Goal: Check status: Verify the current state of an ongoing process or item

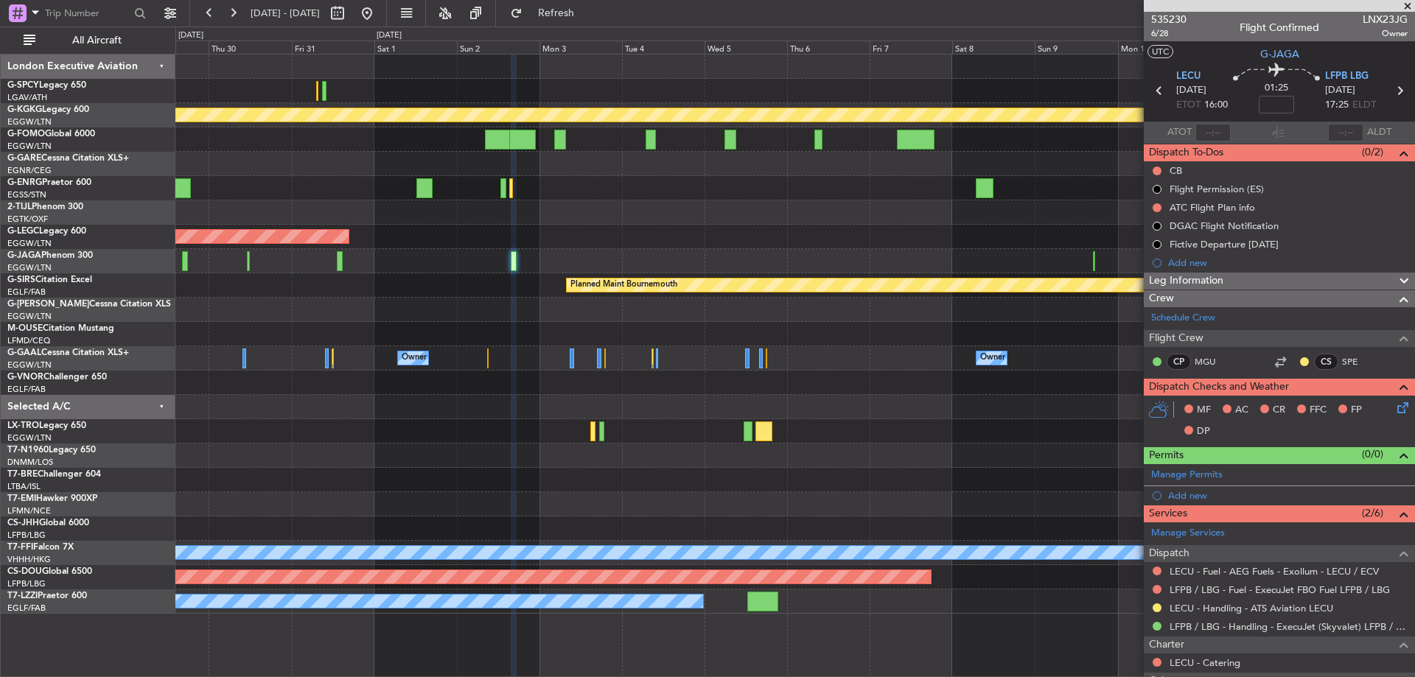
click at [1068, 239] on div "Planned Maint [GEOGRAPHIC_DATA] ([GEOGRAPHIC_DATA])" at bounding box center [794, 237] width 1239 height 24
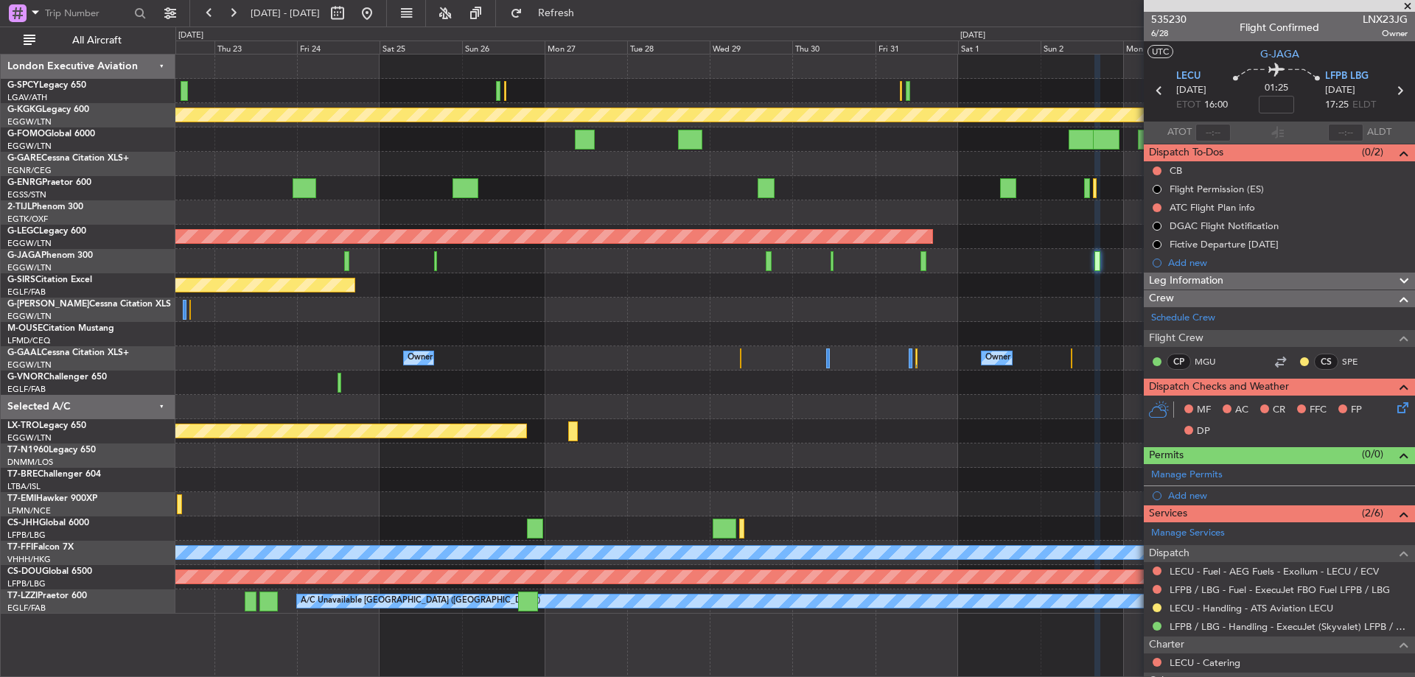
click at [881, 203] on div "Planned Maint Athens ([PERSON_NAME] Intl) Planned Maint [GEOGRAPHIC_DATA] ([GEO…" at bounding box center [794, 334] width 1239 height 559
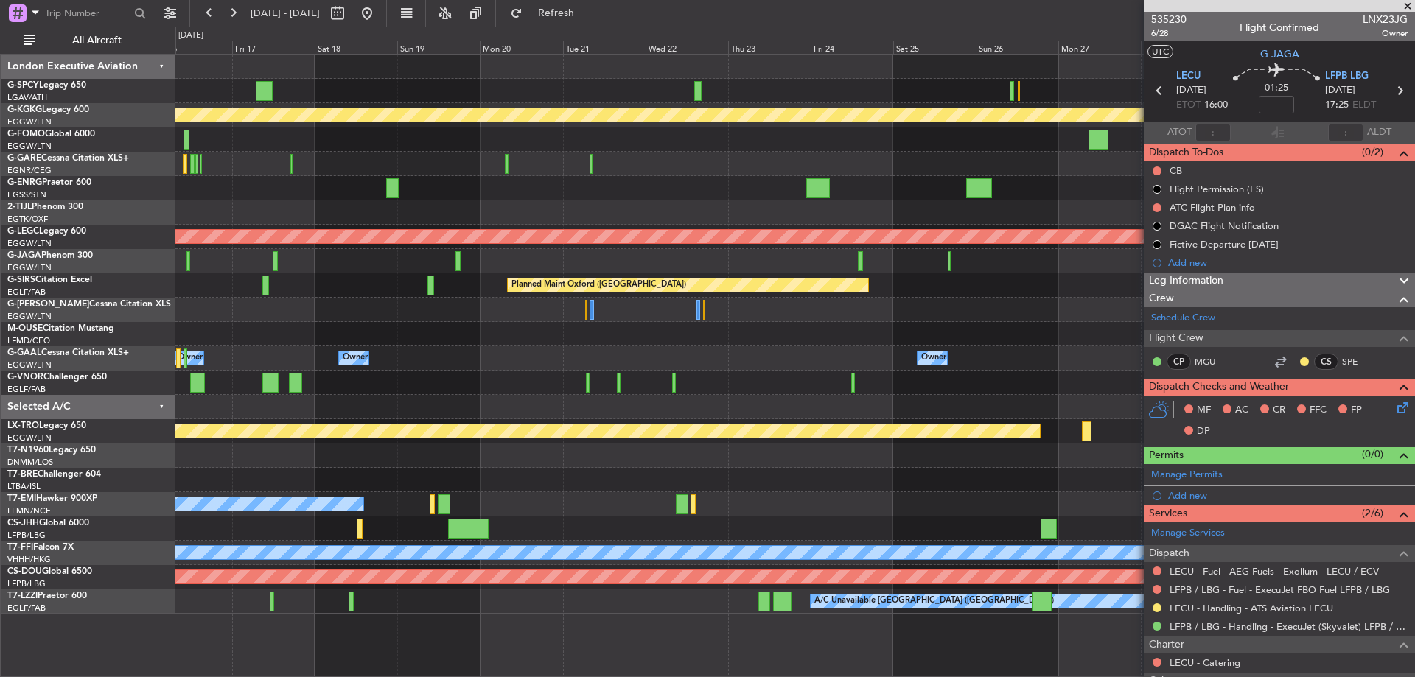
click at [912, 263] on div "Planned Maint Athens ([PERSON_NAME] Intl) Planned Maint [GEOGRAPHIC_DATA] ([GEO…" at bounding box center [794, 334] width 1239 height 559
click at [379, 12] on button at bounding box center [367, 13] width 24 height 24
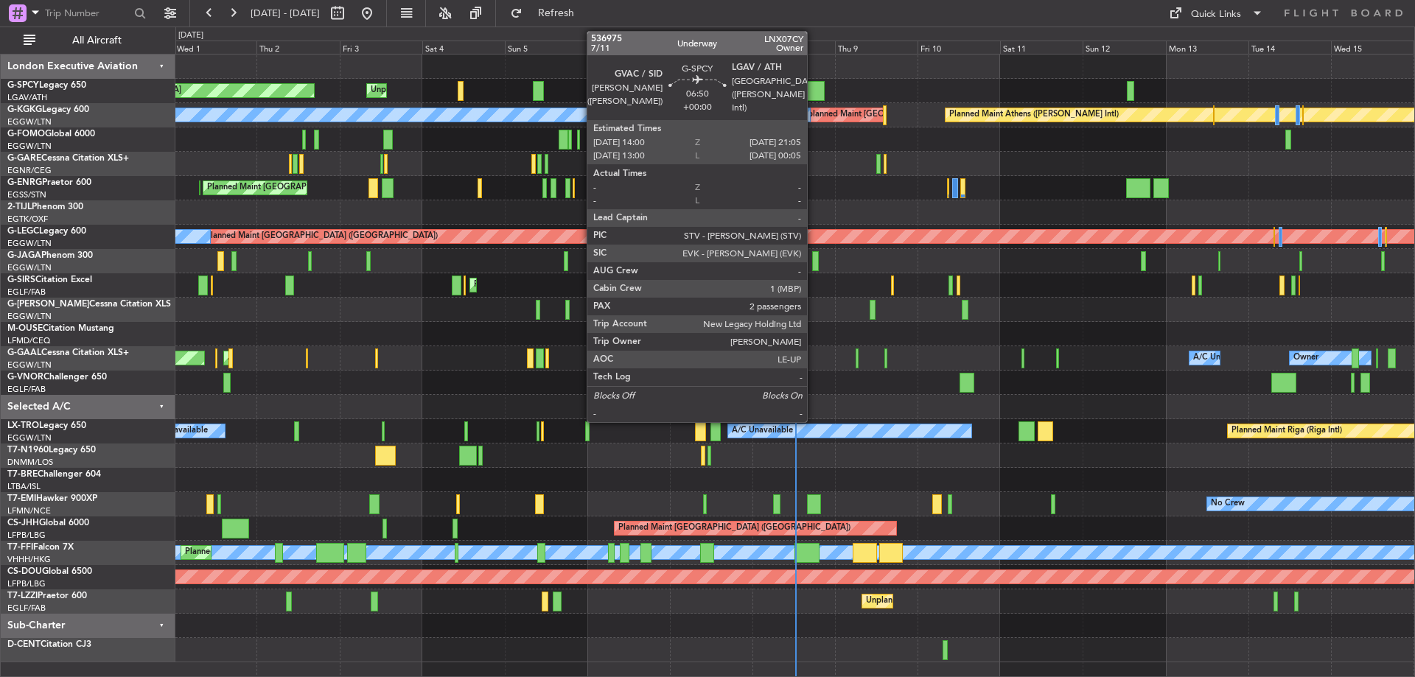
click at [814, 97] on div at bounding box center [812, 91] width 25 height 20
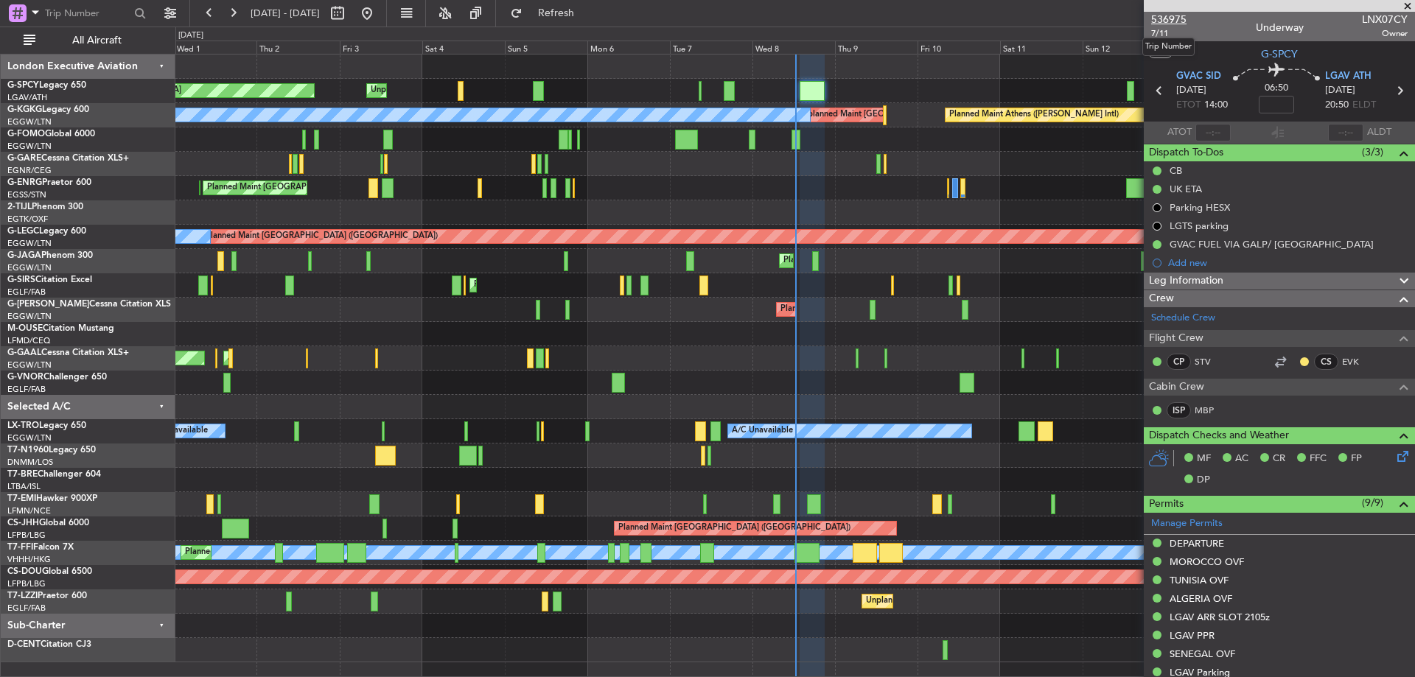
click at [1166, 16] on span "536975" at bounding box center [1168, 19] width 35 height 15
click at [578, 21] on button "Refresh" at bounding box center [547, 13] width 88 height 24
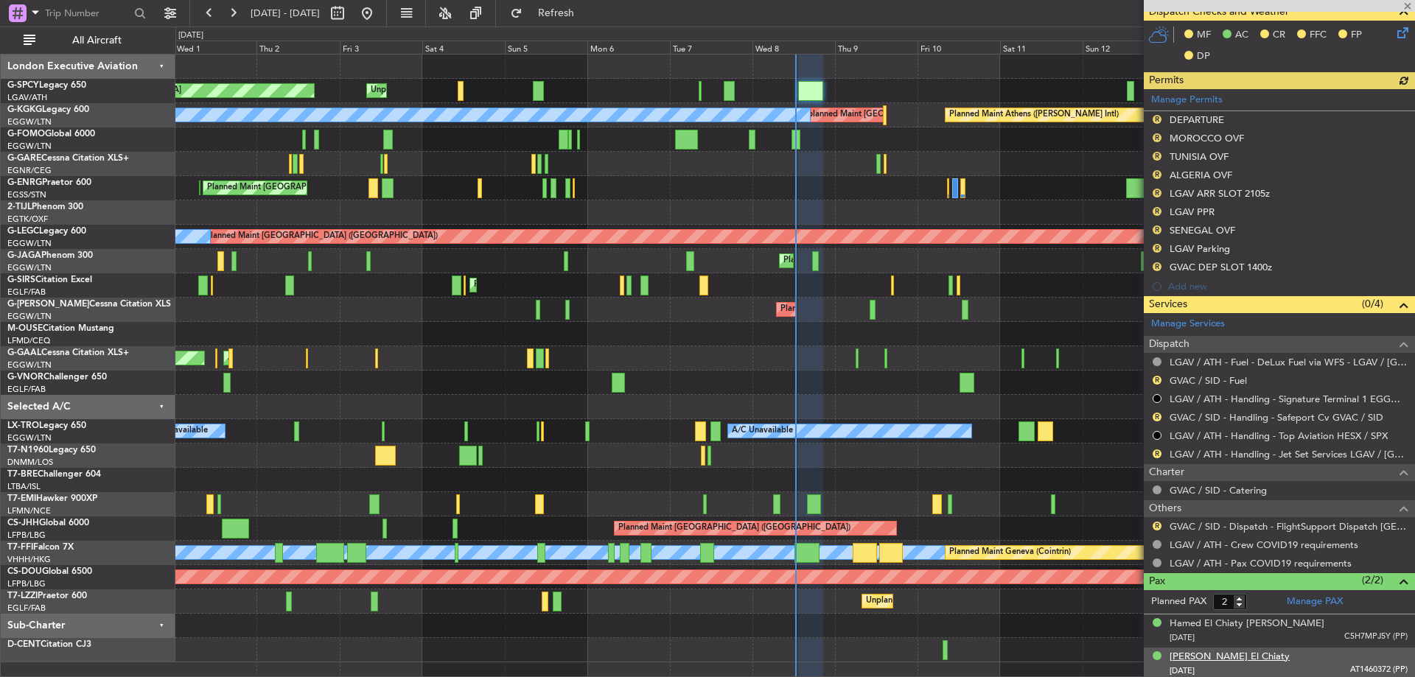
scroll to position [453, 0]
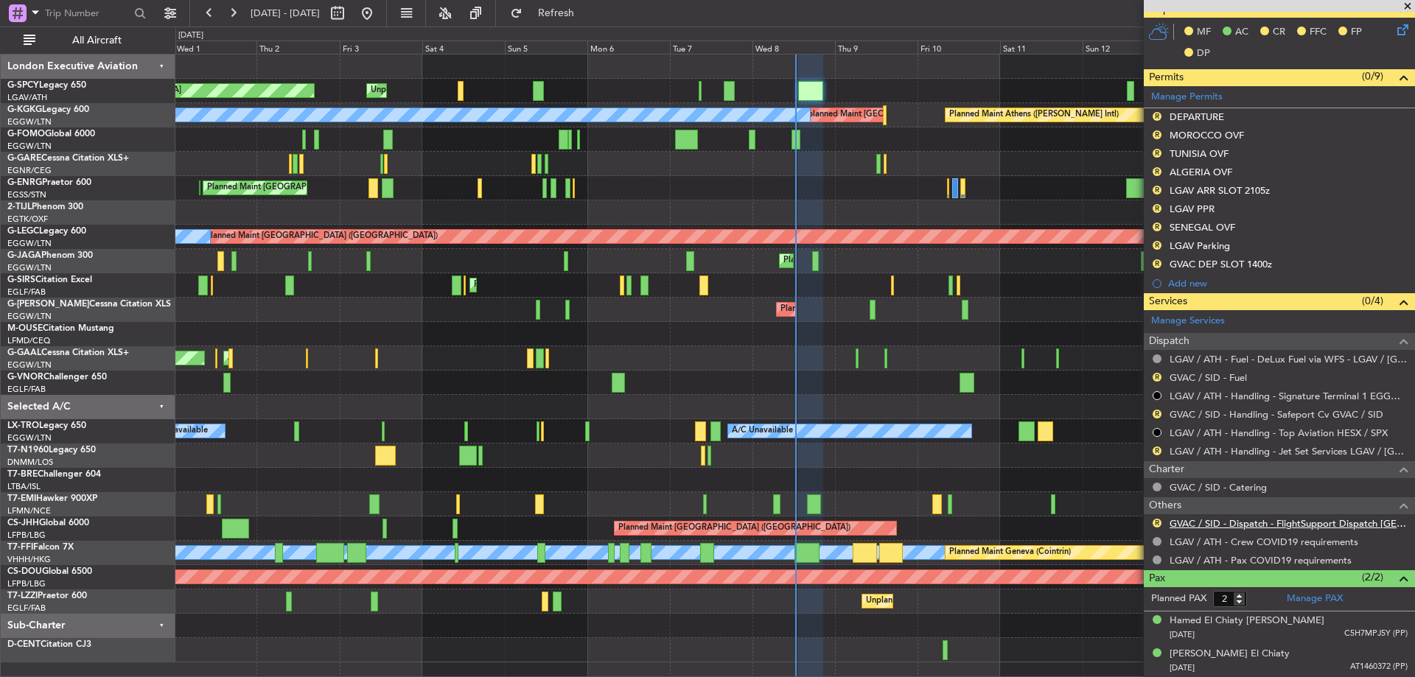
click at [1281, 524] on link "GVAC / SID - Dispatch - FlightSupport Dispatch [GEOGRAPHIC_DATA]" at bounding box center [1289, 523] width 238 height 13
click at [587, 8] on span "Refresh" at bounding box center [556, 13] width 62 height 10
click at [580, 4] on button "Refresh" at bounding box center [547, 13] width 88 height 24
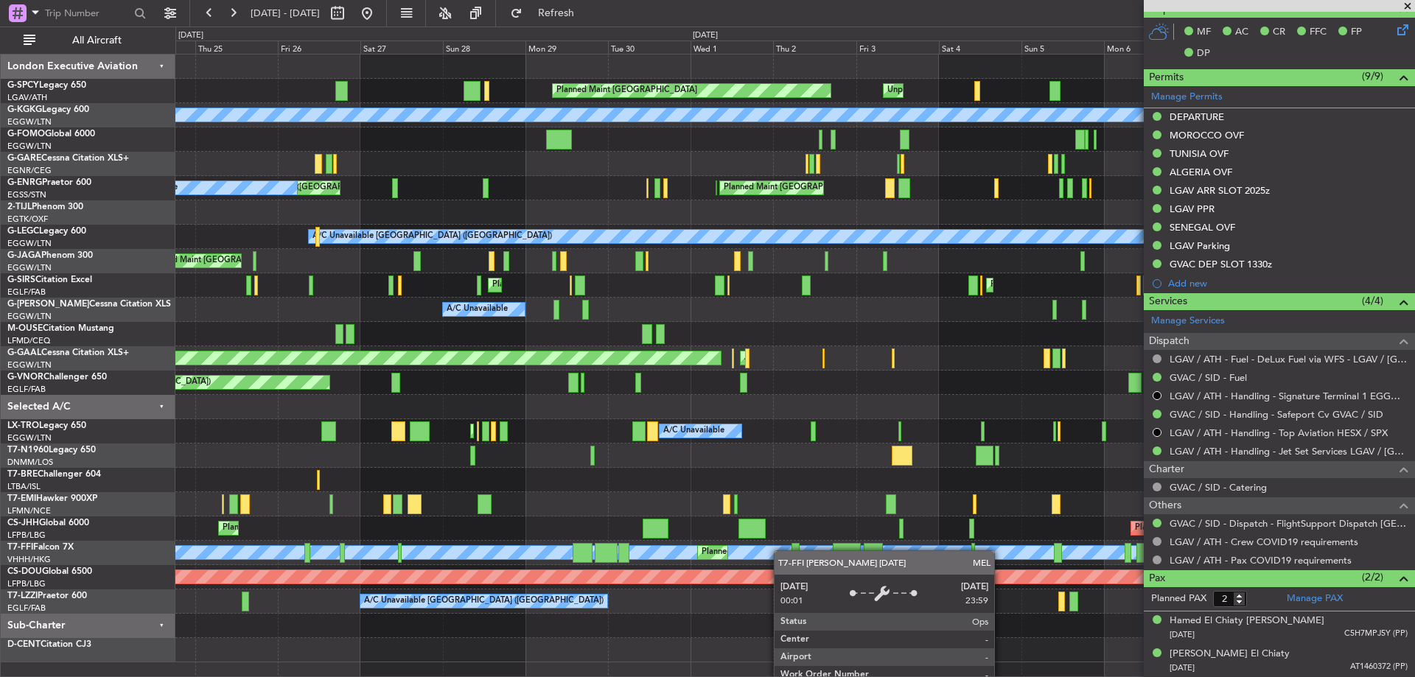
click at [781, 551] on div "Planned Maint [GEOGRAPHIC_DATA] Unplanned Maint [GEOGRAPHIC_DATA] Unplanned Mai…" at bounding box center [794, 359] width 1239 height 608
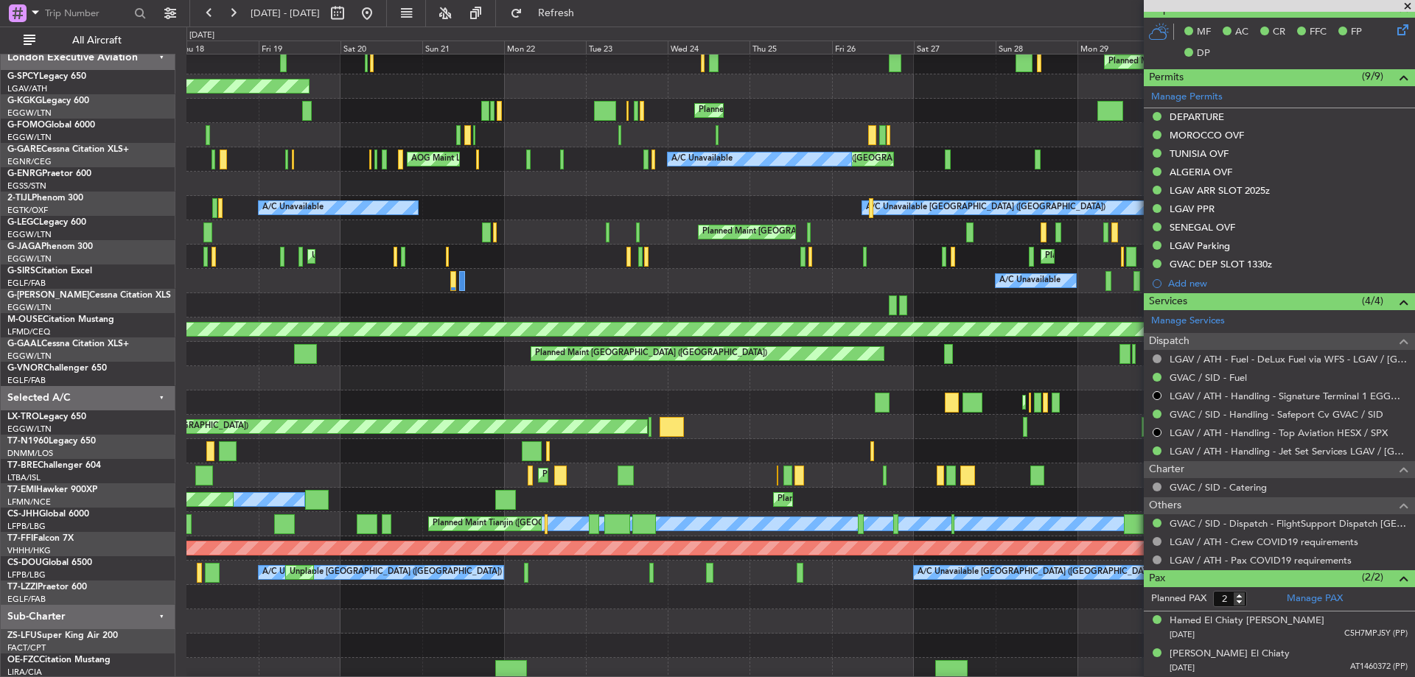
scroll to position [0, 0]
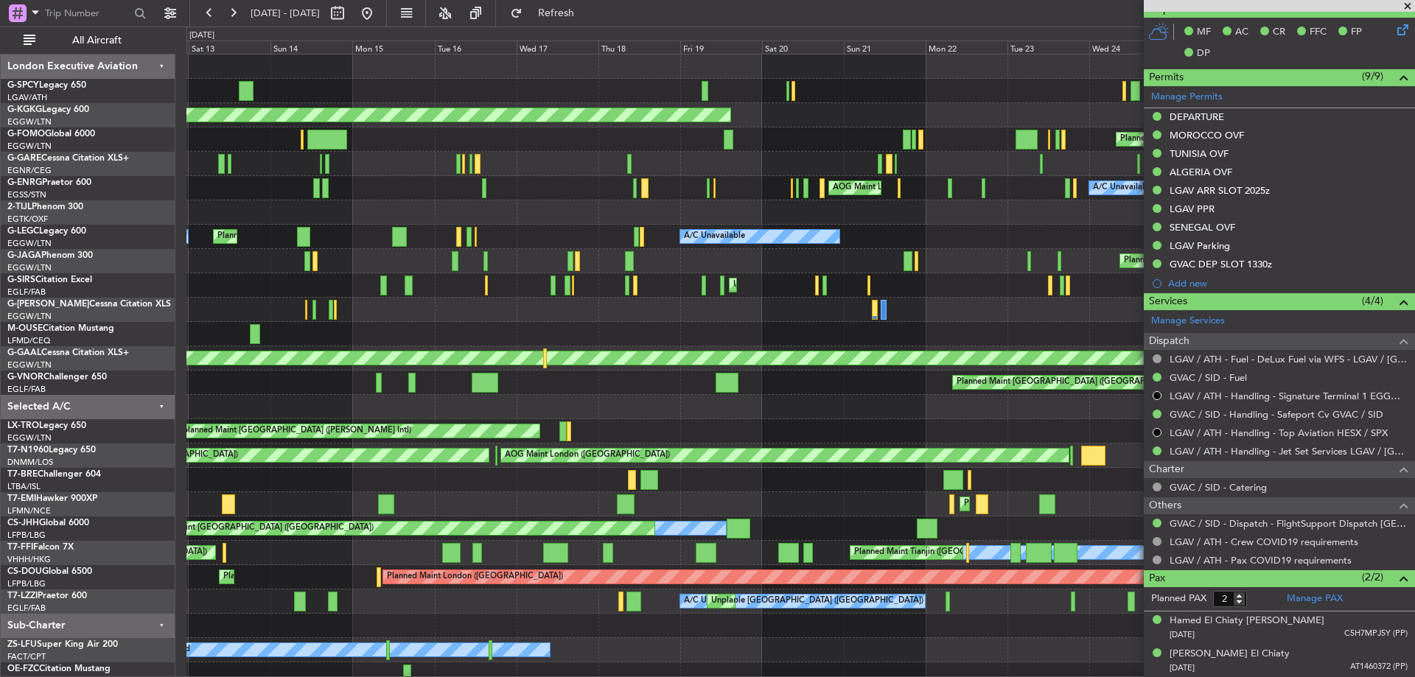
click at [954, 310] on div "Unplanned Maint [GEOGRAPHIC_DATA] ([PERSON_NAME] Intl) Planned Maint [GEOGRAPHI…" at bounding box center [800, 383] width 1228 height 657
click at [387, 14] on fb-range-datepicker "[DATE] - [DATE]" at bounding box center [288, 13] width 198 height 27
click at [379, 14] on button at bounding box center [367, 13] width 24 height 24
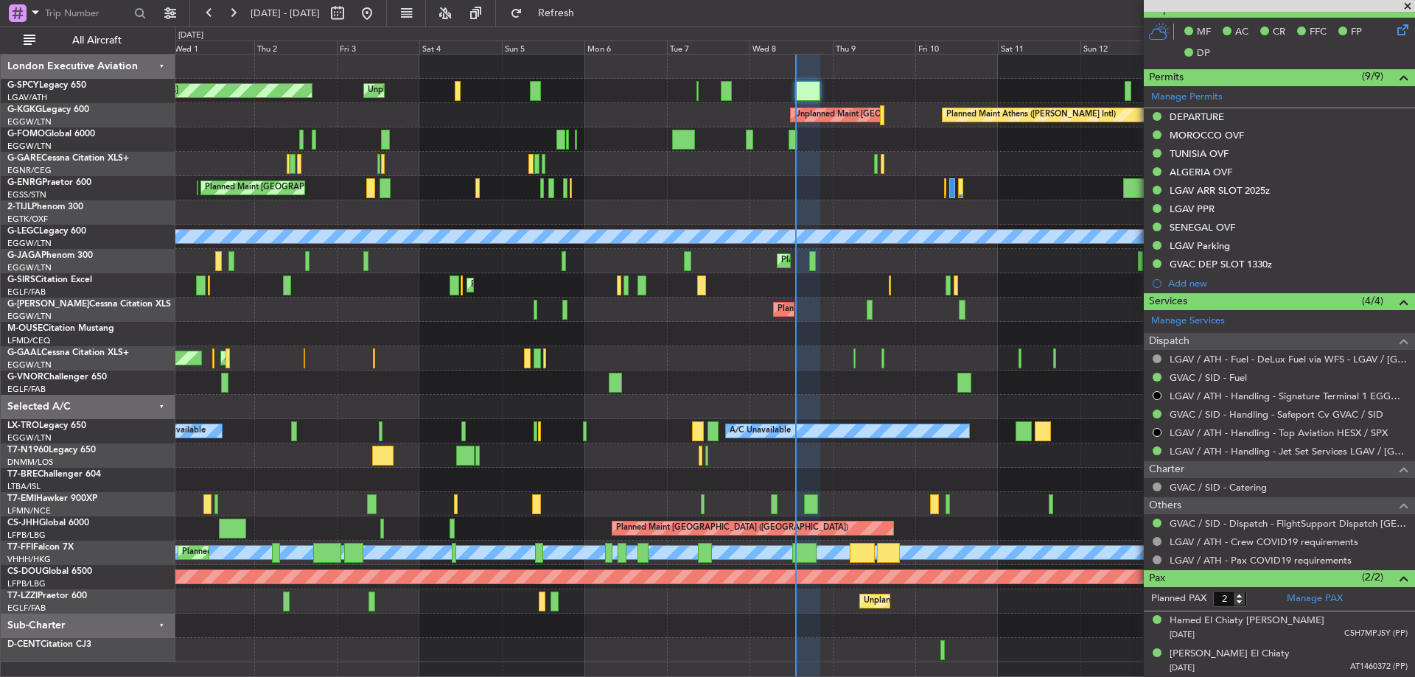
click at [1409, 4] on span at bounding box center [1407, 6] width 15 height 13
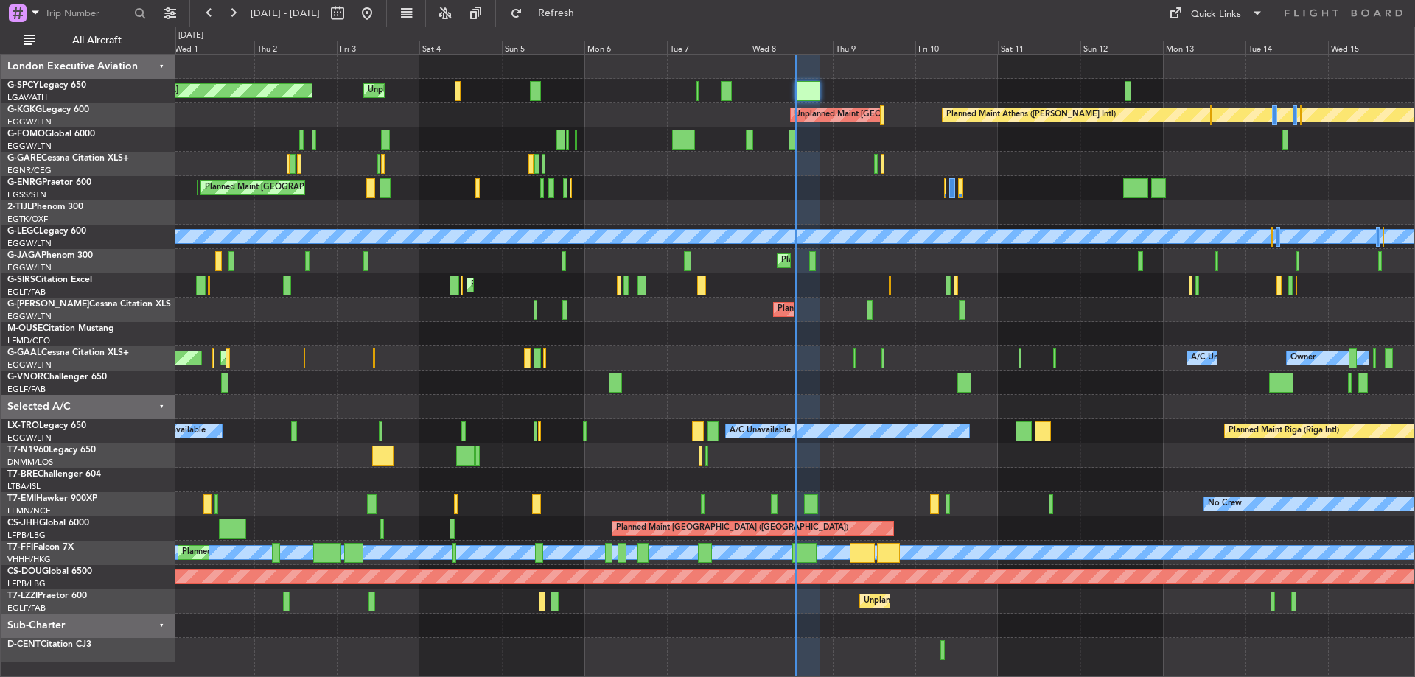
type input "0"
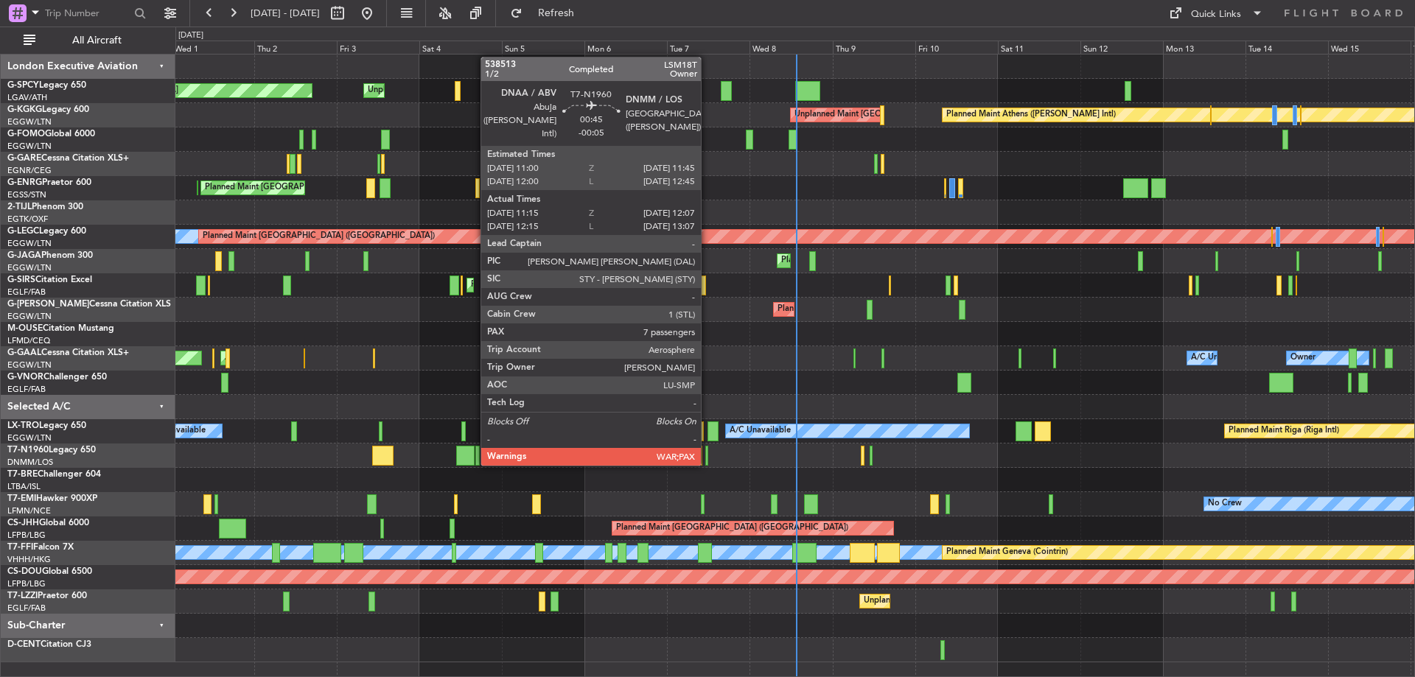
click at [708, 463] on div at bounding box center [707, 456] width 4 height 20
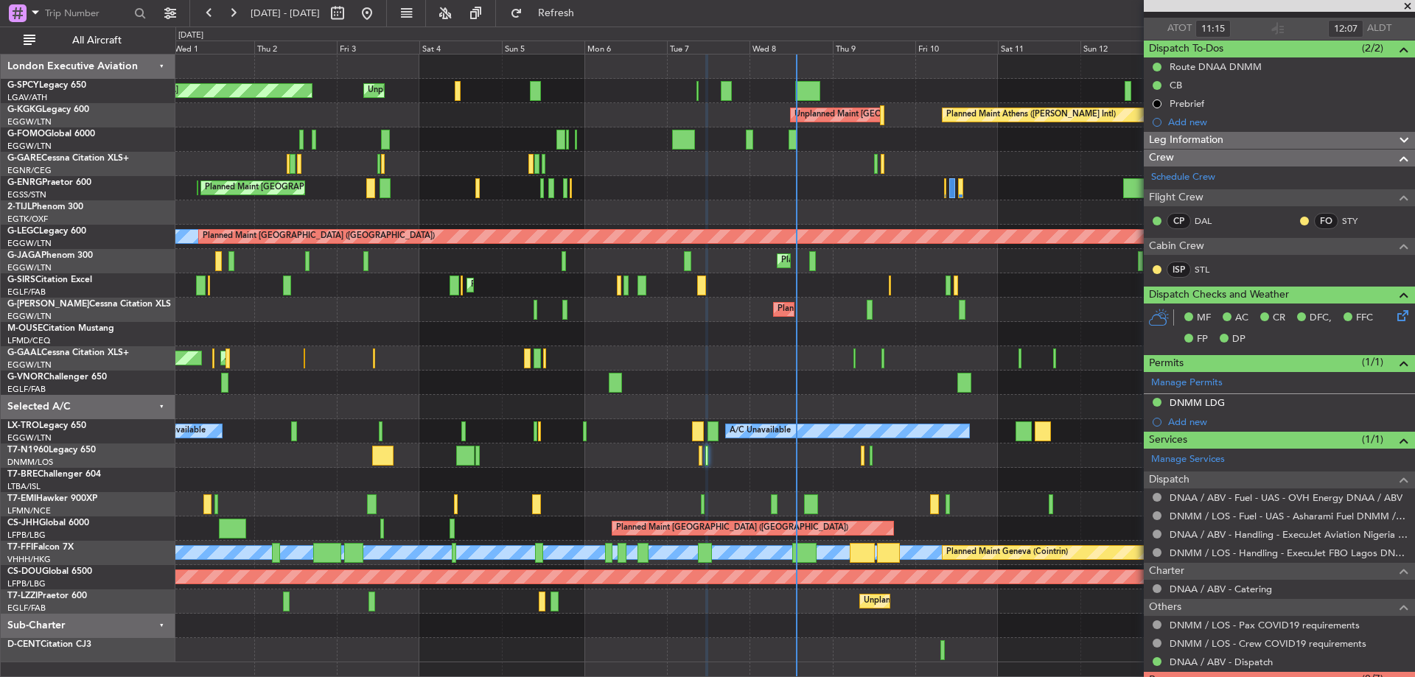
scroll to position [84, 0]
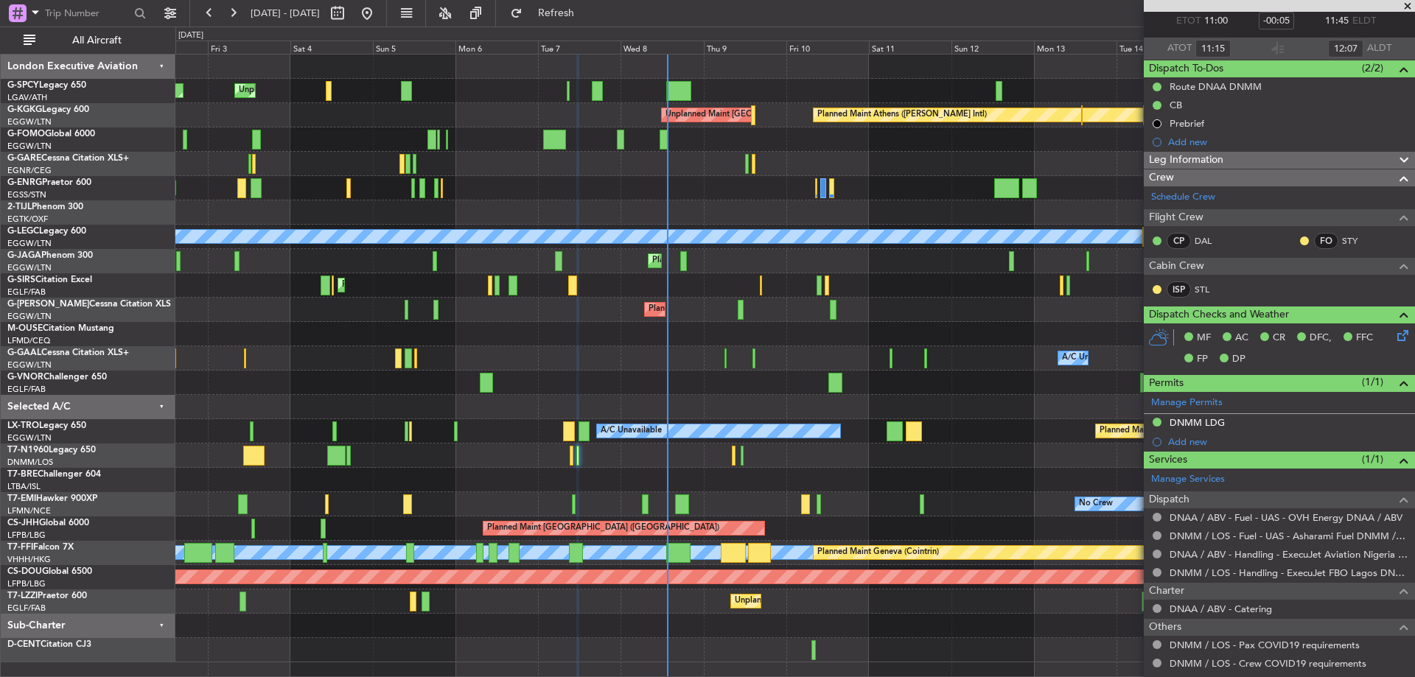
click at [537, 492] on div "Unplanned Maint [GEOGRAPHIC_DATA] Planned Maint [GEOGRAPHIC_DATA] Planned Maint…" at bounding box center [794, 359] width 1239 height 608
drag, startPoint x: 606, startPoint y: 12, endPoint x: 615, endPoint y: 22, distance: 13.6
click at [587, 12] on span "Refresh" at bounding box center [556, 13] width 62 height 10
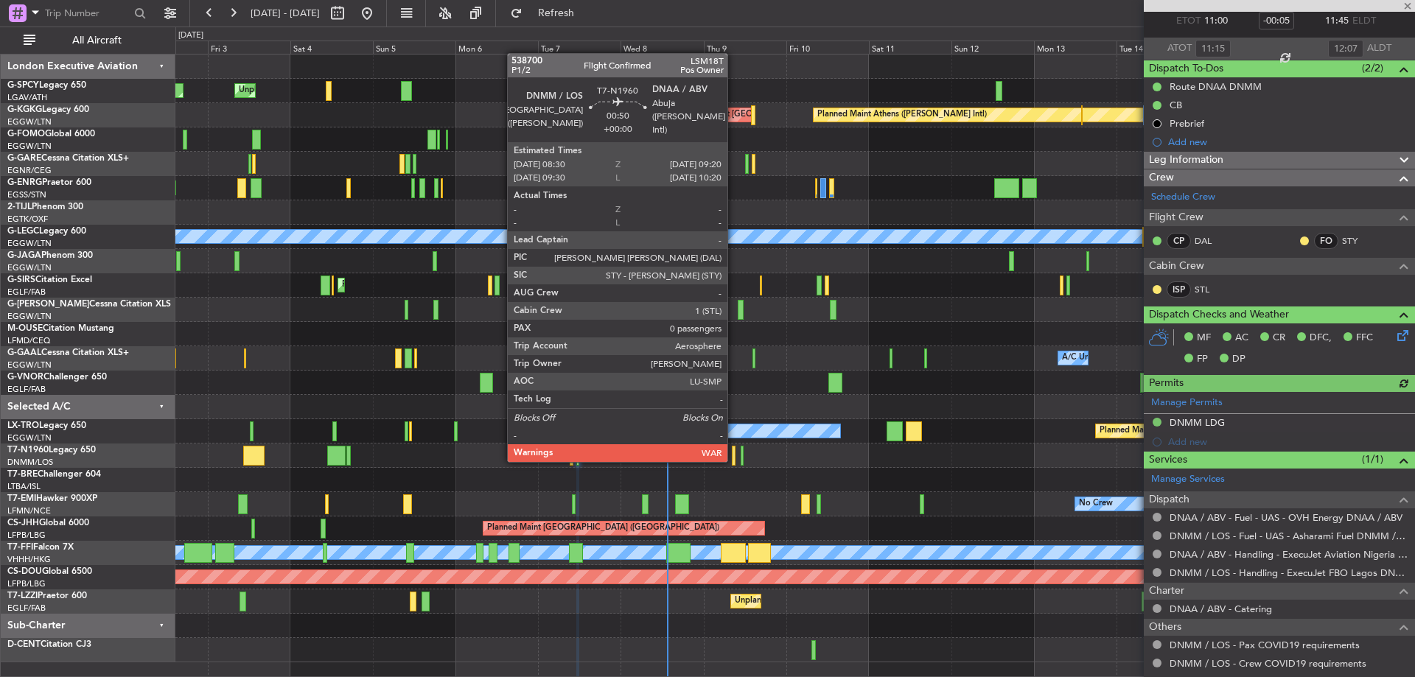
click at [734, 459] on div at bounding box center [733, 456] width 3 height 20
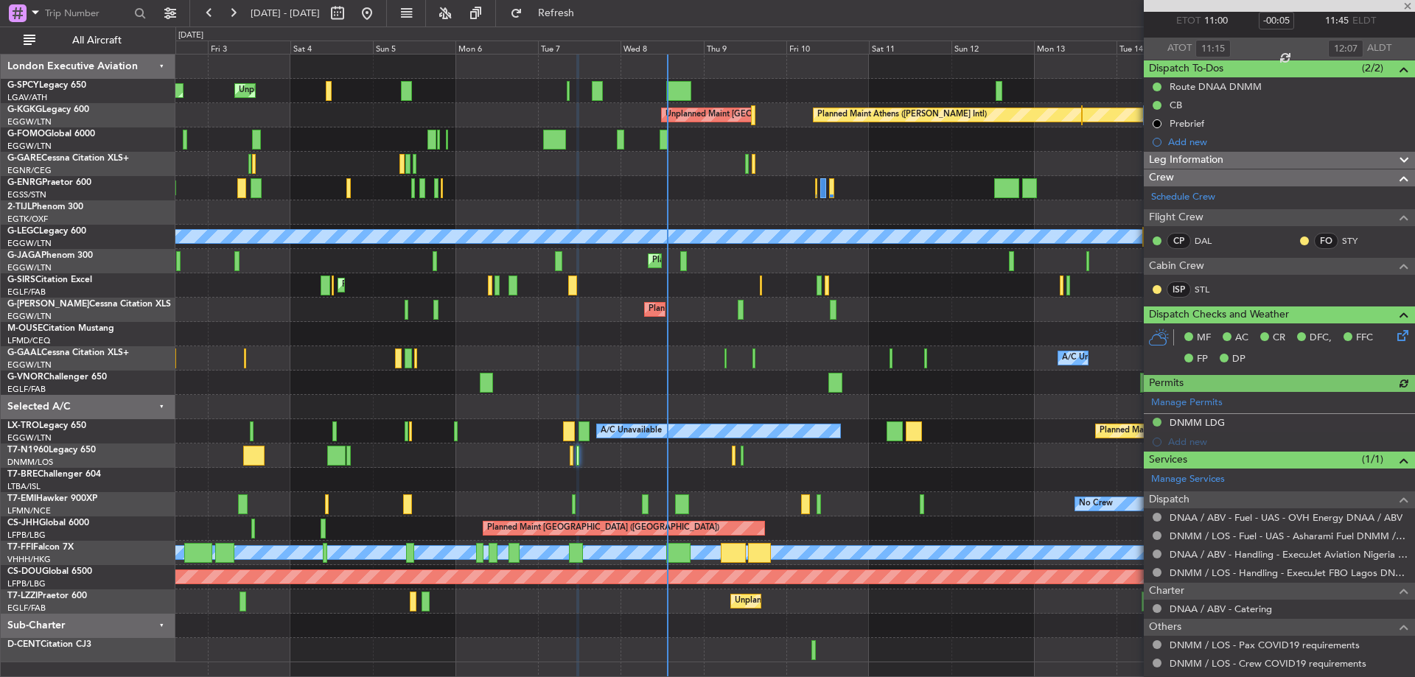
type input "0"
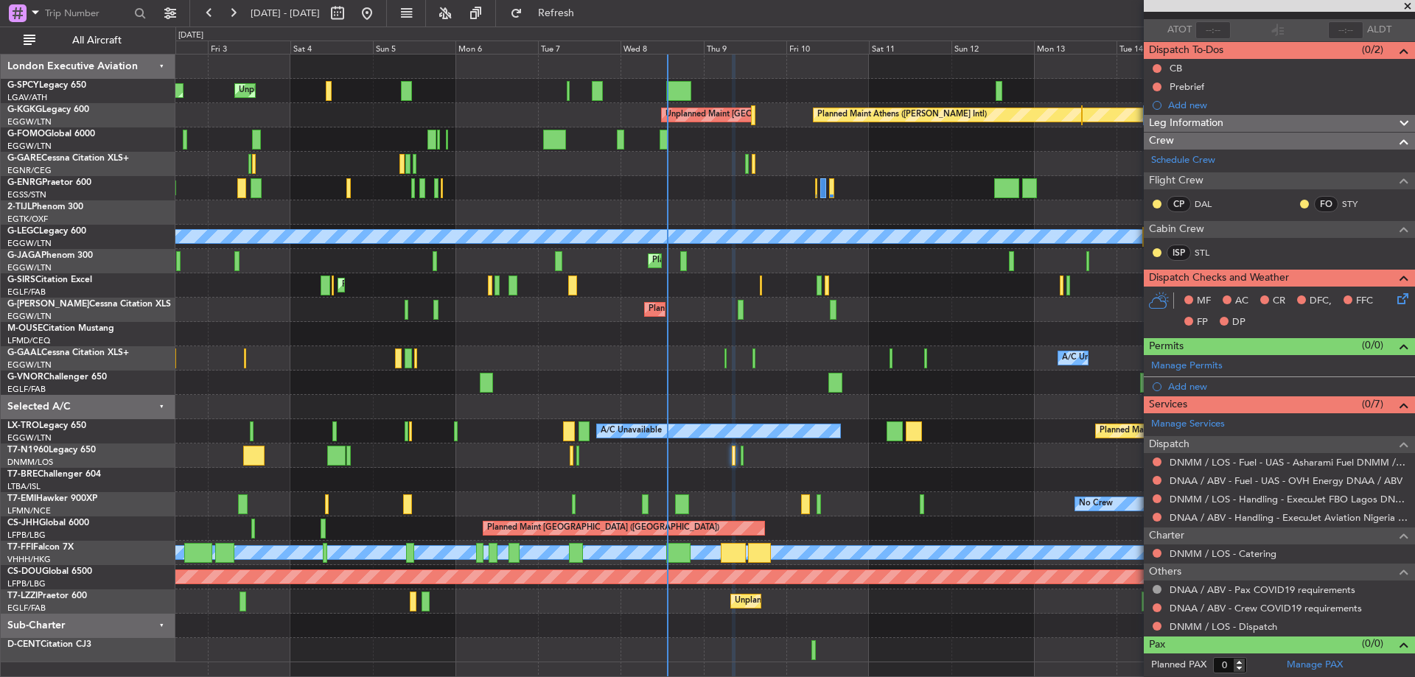
scroll to position [0, 0]
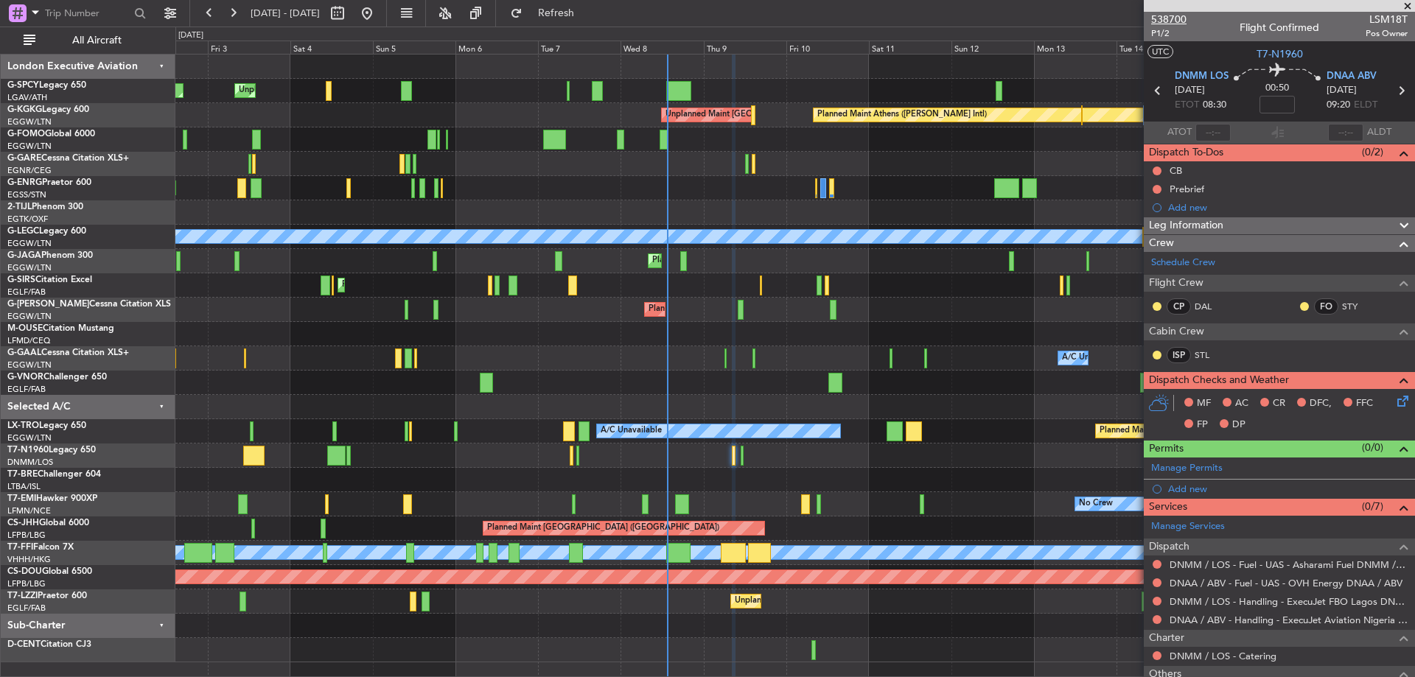
click at [1167, 18] on span "538700" at bounding box center [1168, 19] width 35 height 15
